Goal: Connect with others: Connect with others

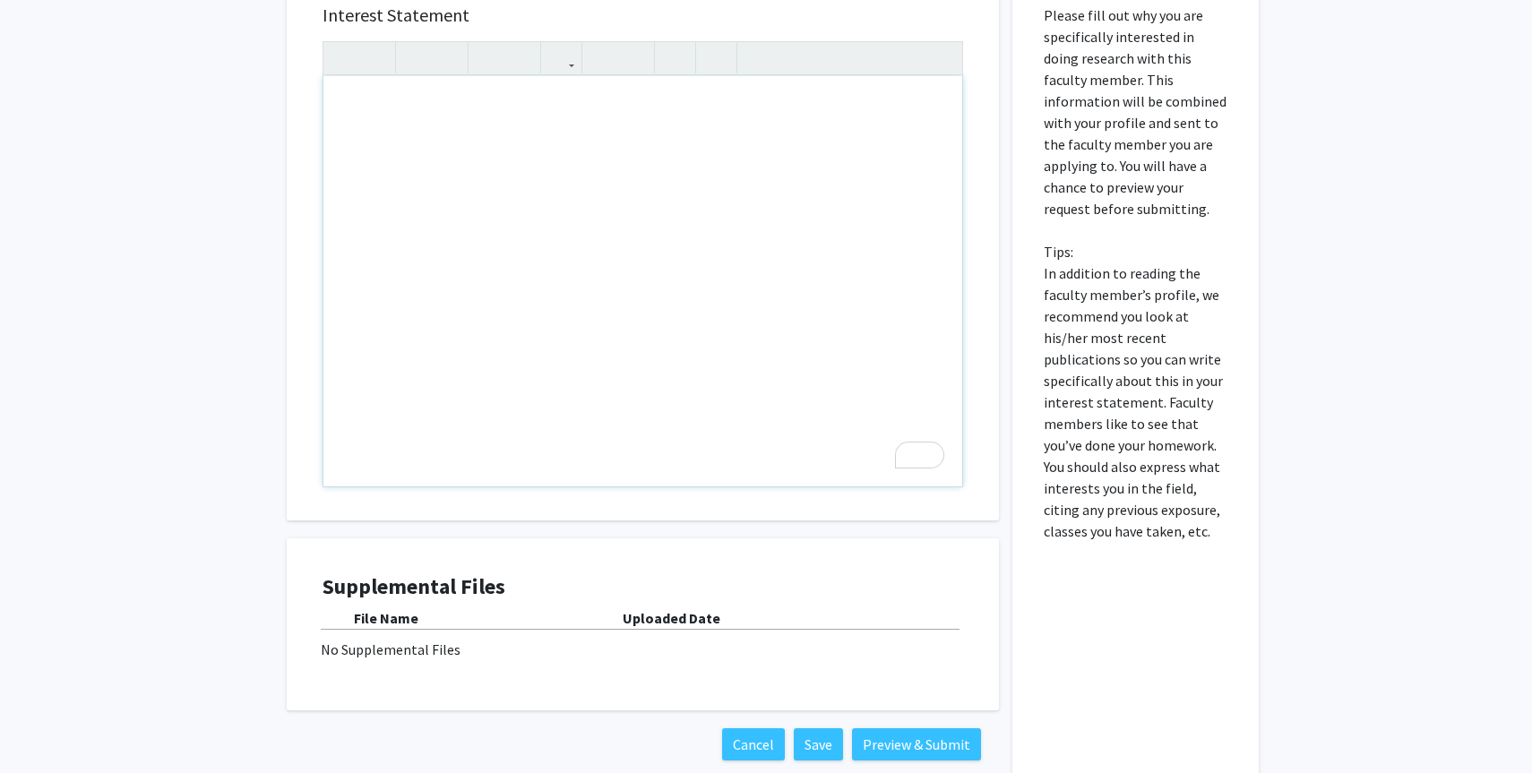
scroll to position [695, 0]
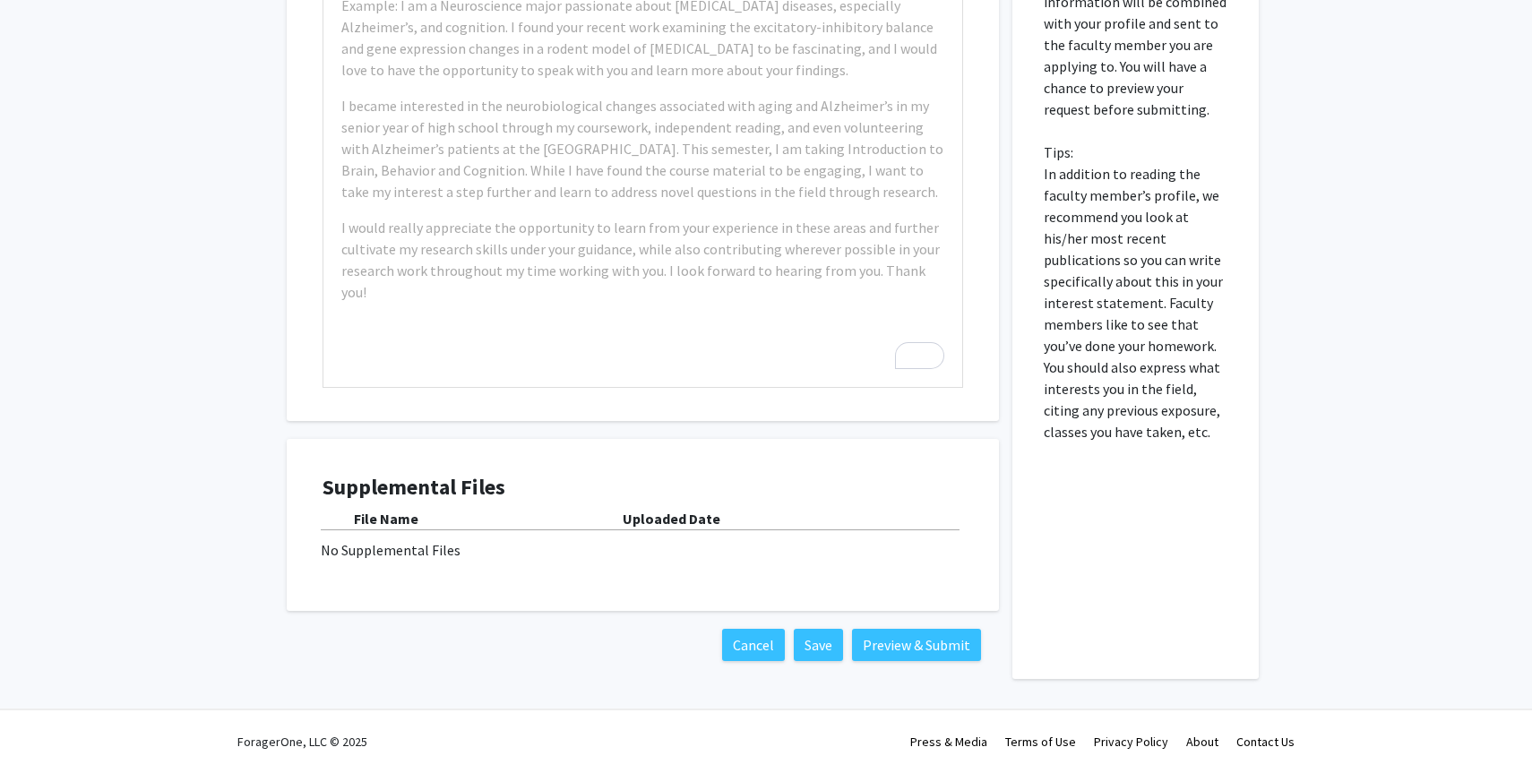
click at [721, 572] on div "Supplemental Files File Name Uploaded Date No Supplemental Files" at bounding box center [642, 525] width 641 height 100
click at [660, 537] on div "File Name Uploaded Date No Supplemental Files" at bounding box center [642, 534] width 641 height 53
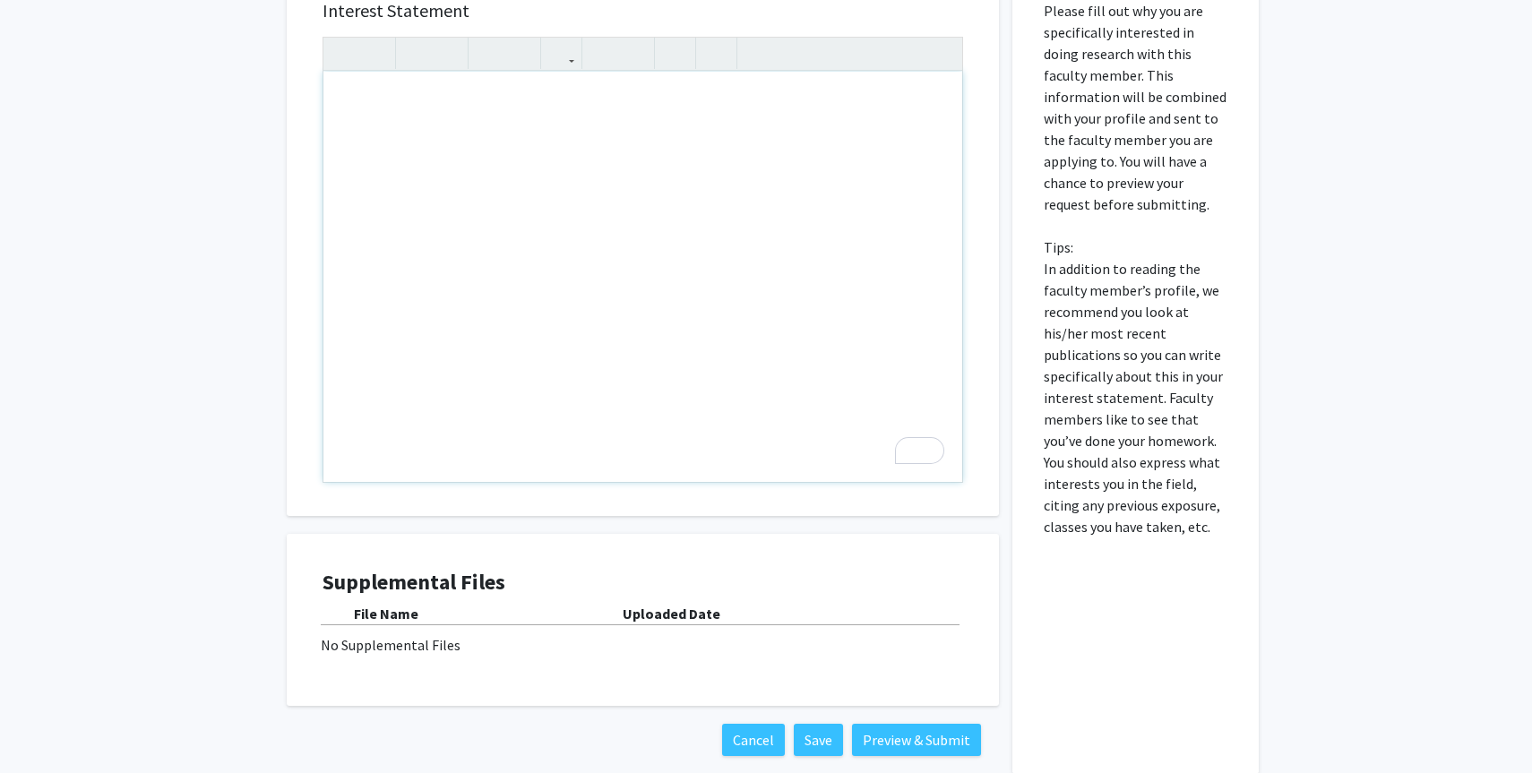
scroll to position [0, 0]
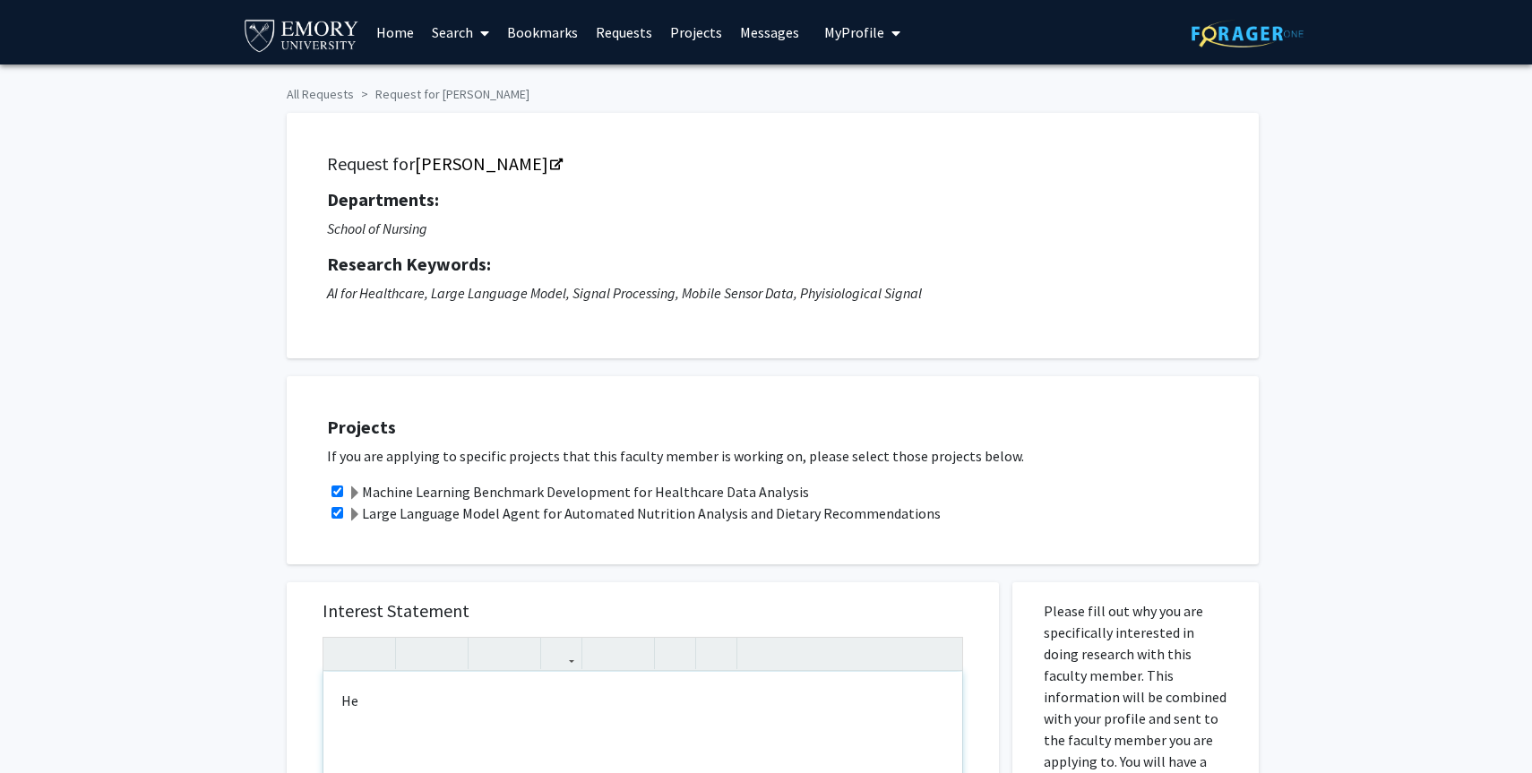
type textarea "H"
type textarea "My name is [PERSON_NAME], a second year student at [GEOGRAPHIC_DATA] who is int…"
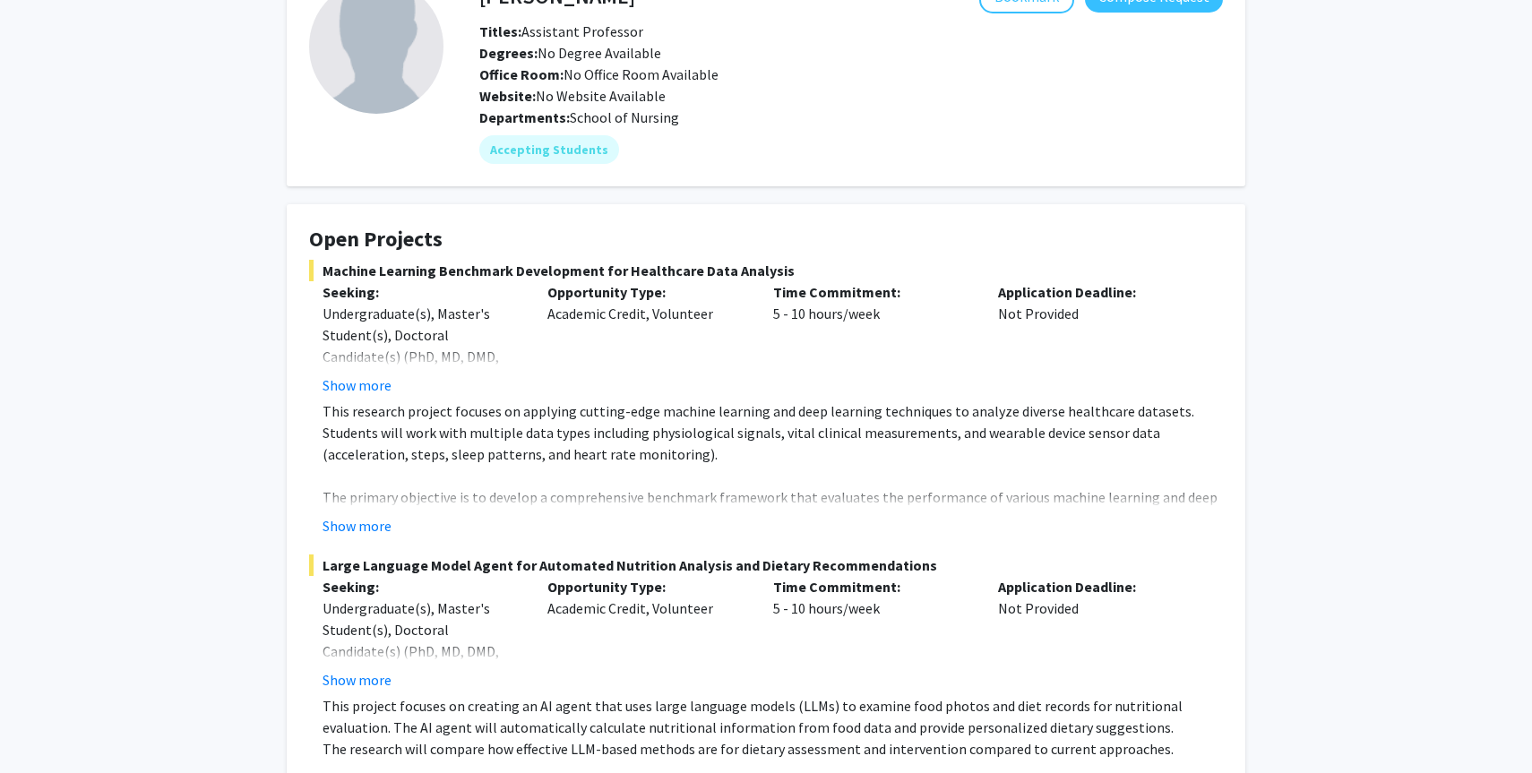
scroll to position [146, 0]
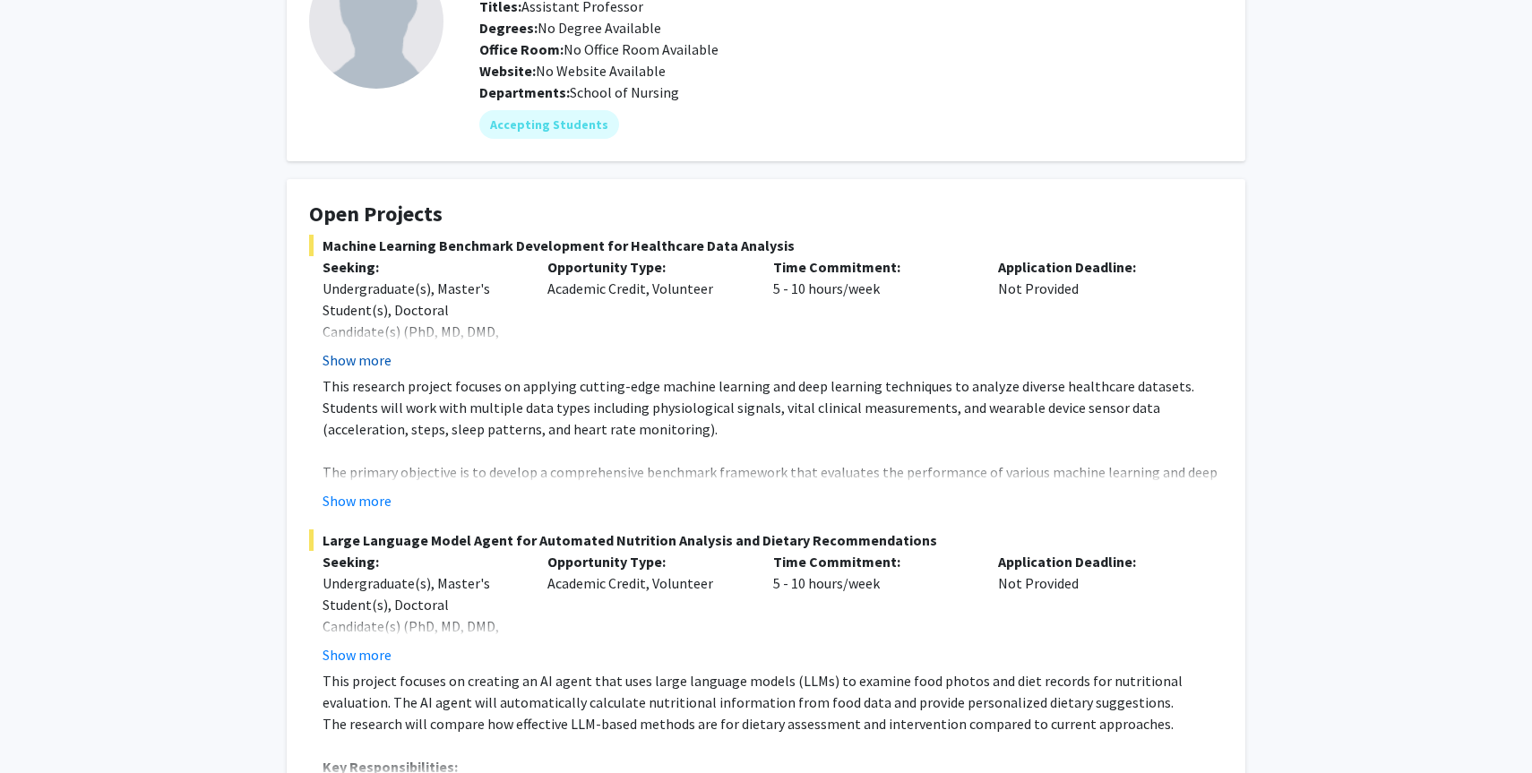
click at [368, 358] on button "Show more" at bounding box center [356, 359] width 69 height 21
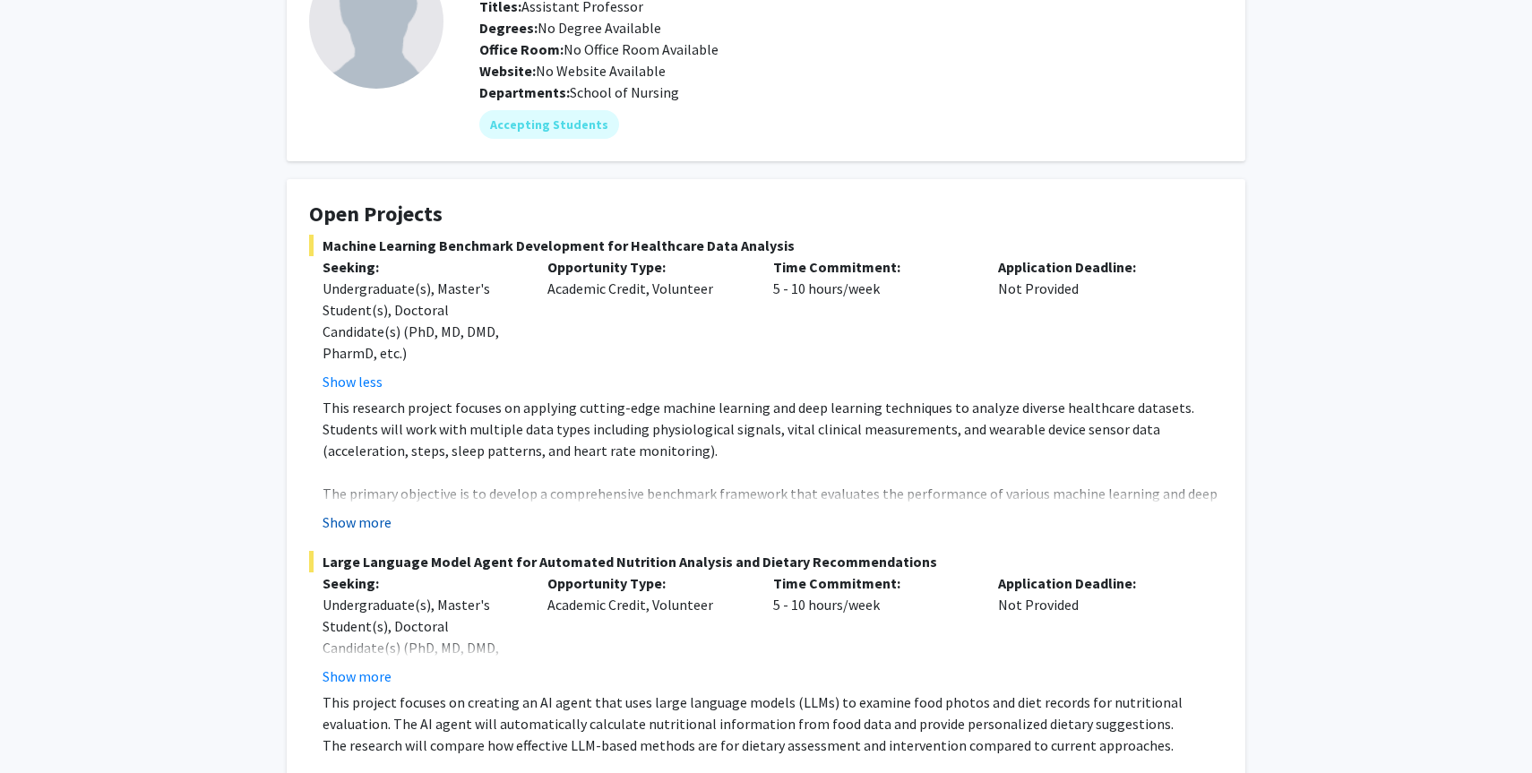
click at [363, 518] on button "Show more" at bounding box center [356, 522] width 69 height 21
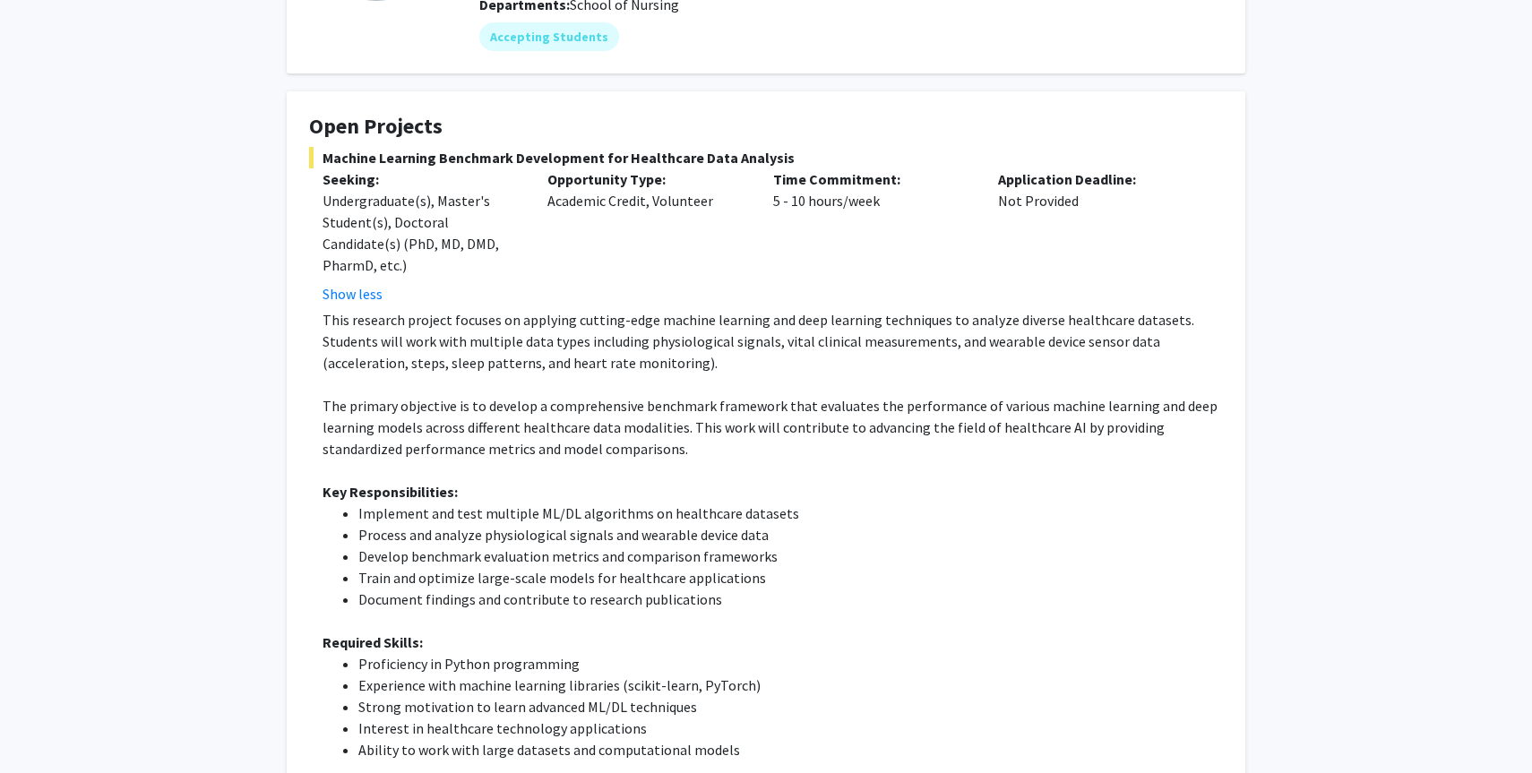
scroll to position [238, 0]
